Goal: Use online tool/utility: Utilize a website feature to perform a specific function

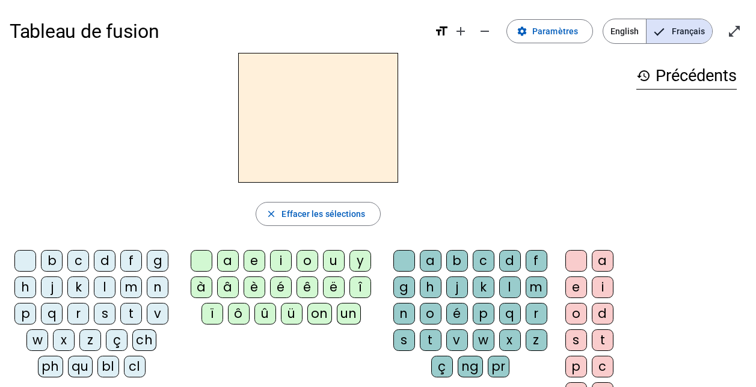
click at [99, 316] on div "s" at bounding box center [105, 314] width 22 height 22
drag, startPoint x: 333, startPoint y: 254, endPoint x: 312, endPoint y: 268, distance: 25.2
click at [333, 256] on div "u" at bounding box center [334, 261] width 22 height 22
click at [55, 264] on div "b" at bounding box center [52, 261] width 22 height 22
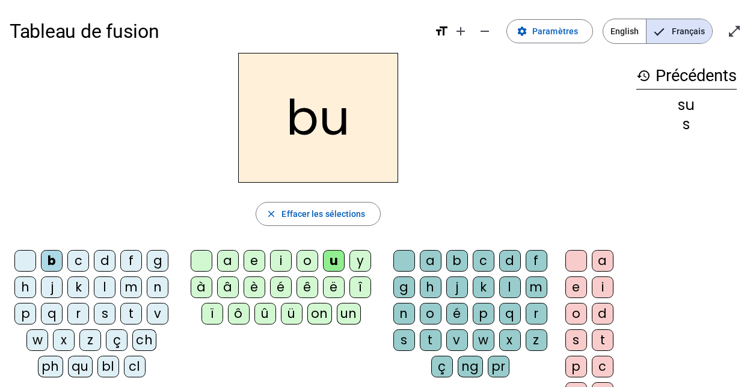
click at [103, 286] on div "l" at bounding box center [105, 288] width 22 height 22
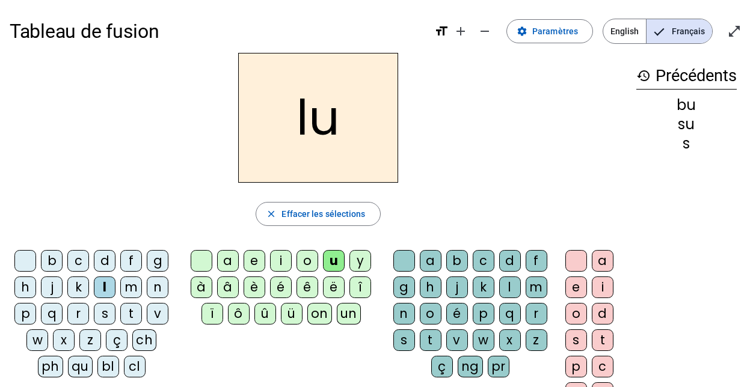
click at [103, 261] on div "d" at bounding box center [105, 261] width 22 height 22
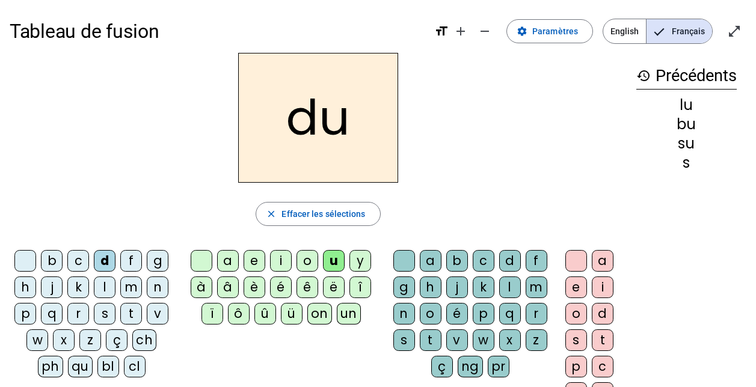
click at [130, 308] on div "t" at bounding box center [131, 314] width 22 height 22
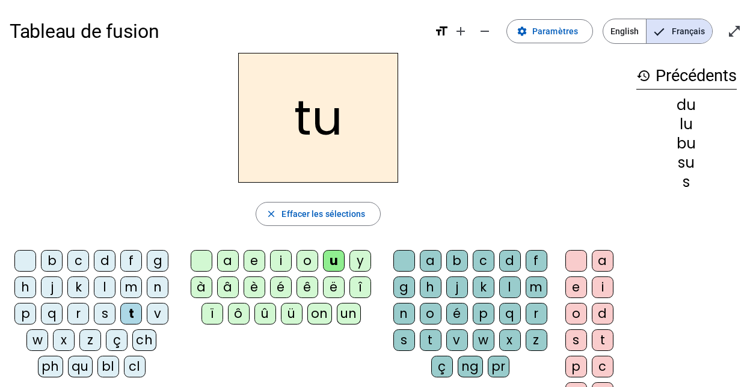
click at [229, 257] on div "a" at bounding box center [228, 261] width 22 height 22
click at [104, 307] on div "s" at bounding box center [105, 314] width 22 height 22
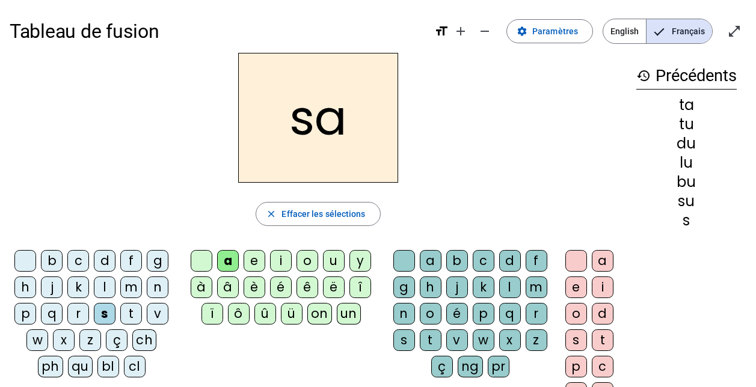
click at [139, 286] on div "m" at bounding box center [131, 288] width 22 height 22
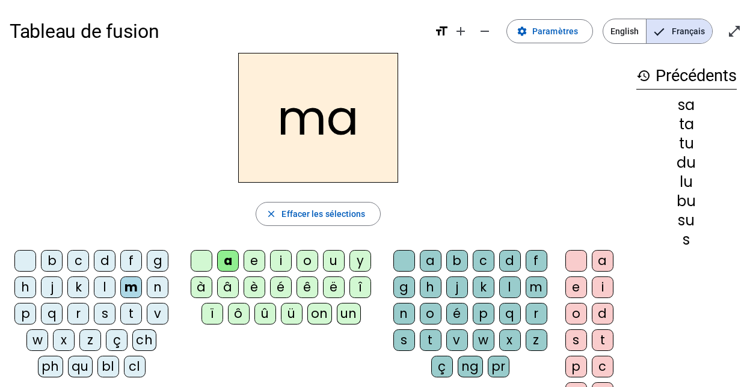
click at [95, 284] on div "l" at bounding box center [105, 288] width 22 height 22
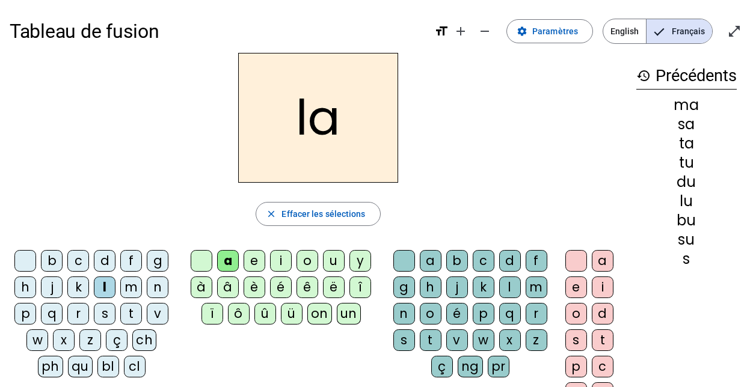
click at [251, 260] on div "e" at bounding box center [255, 261] width 22 height 22
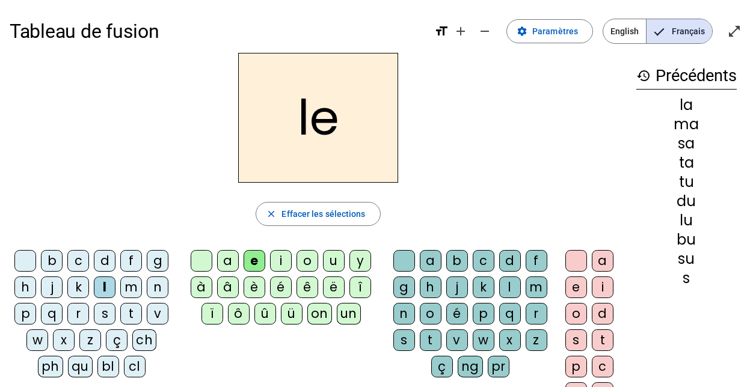
click at [103, 315] on div "s" at bounding box center [105, 314] width 22 height 22
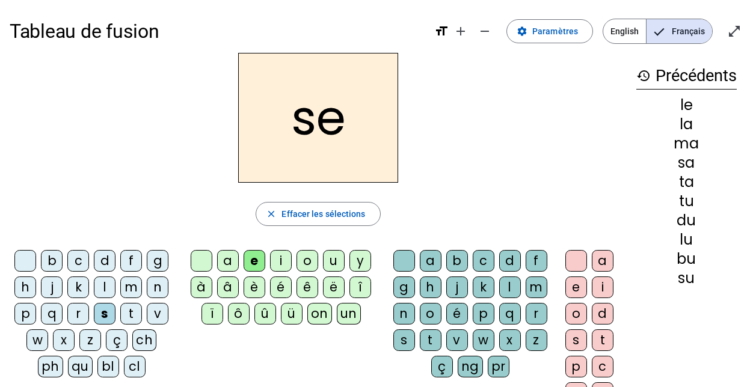
click at [280, 260] on div "i" at bounding box center [281, 261] width 22 height 22
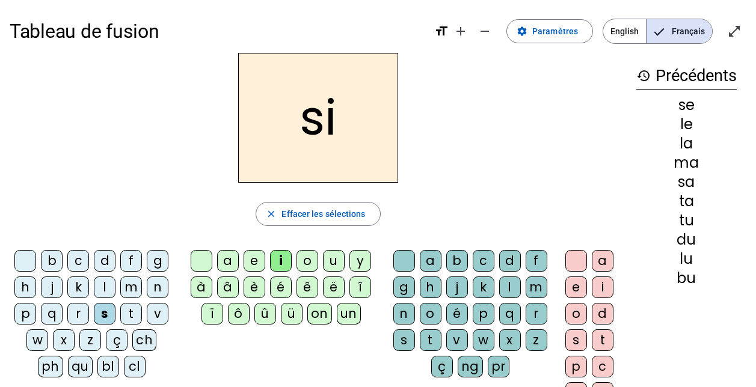
click at [153, 286] on div "n" at bounding box center [158, 288] width 22 height 22
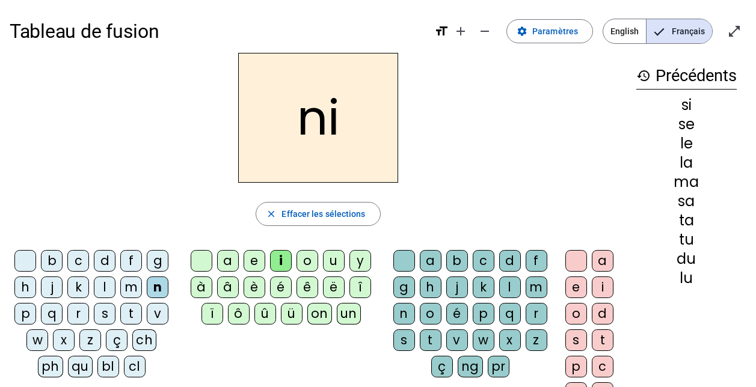
click at [27, 311] on div "p" at bounding box center [25, 314] width 22 height 22
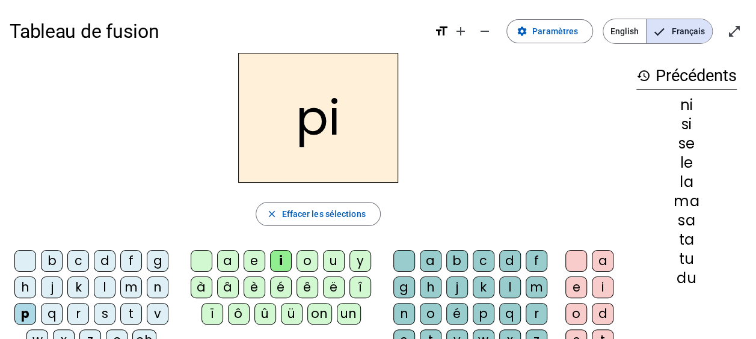
click at [540, 102] on div "pi" at bounding box center [318, 118] width 617 height 130
